Goal: Information Seeking & Learning: Compare options

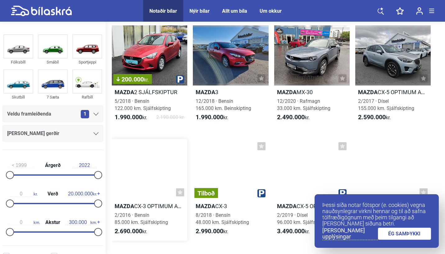
scroll to position [140, 0]
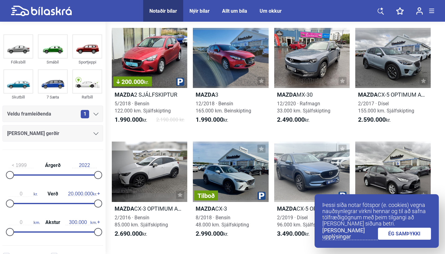
click at [402, 238] on link "ÉG SAMÞYKKI" at bounding box center [404, 234] width 53 height 12
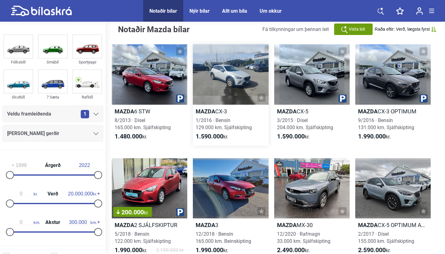
scroll to position [0, 0]
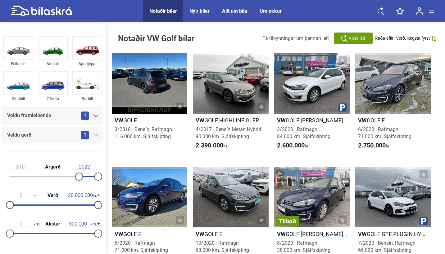
type input "2018"
drag, startPoint x: 11, startPoint y: 177, endPoint x: 81, endPoint y: 175, distance: 69.8
click at [81, 175] on div at bounding box center [83, 177] width 8 height 8
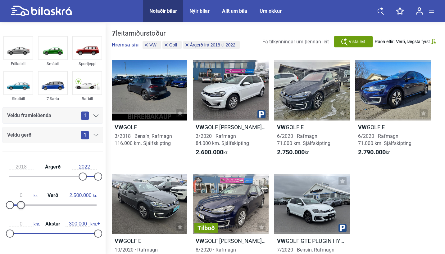
drag, startPoint x: 96, startPoint y: 207, endPoint x: 20, endPoint y: 197, distance: 76.1
click at [20, 197] on div "0 kr. Verð 2.500.000 kr." at bounding box center [52, 199] width 101 height 29
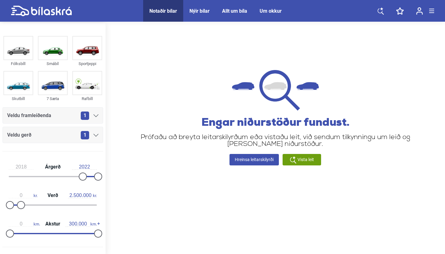
type input "20.000.000"
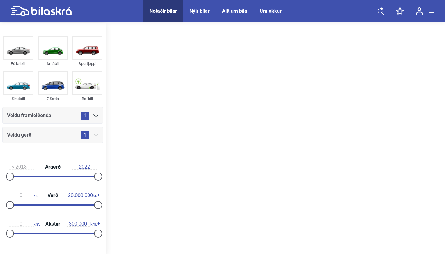
type input "1999"
